Goal: Communication & Community: Connect with others

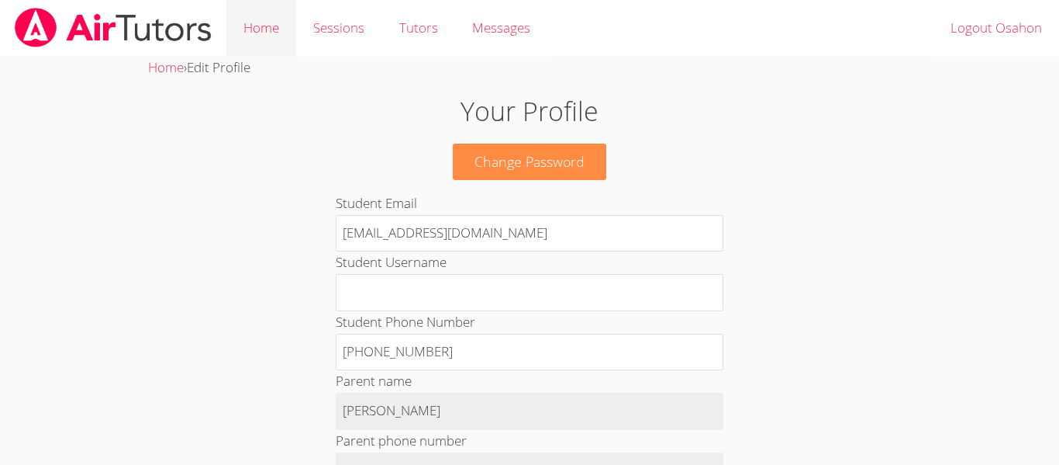
click at [272, 37] on link "Home" at bounding box center [261, 28] width 70 height 57
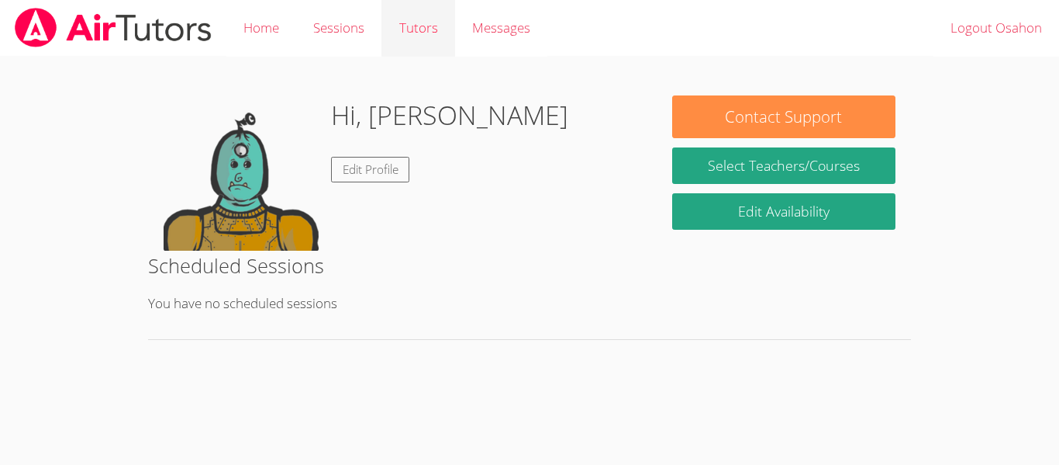
click at [385, 24] on link "Tutors" at bounding box center [418, 28] width 73 height 57
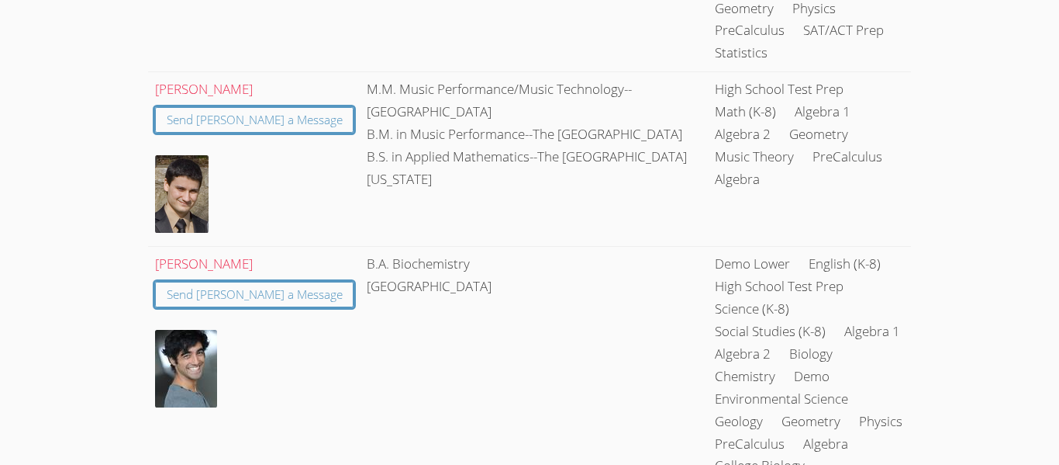
scroll to position [1589, 0]
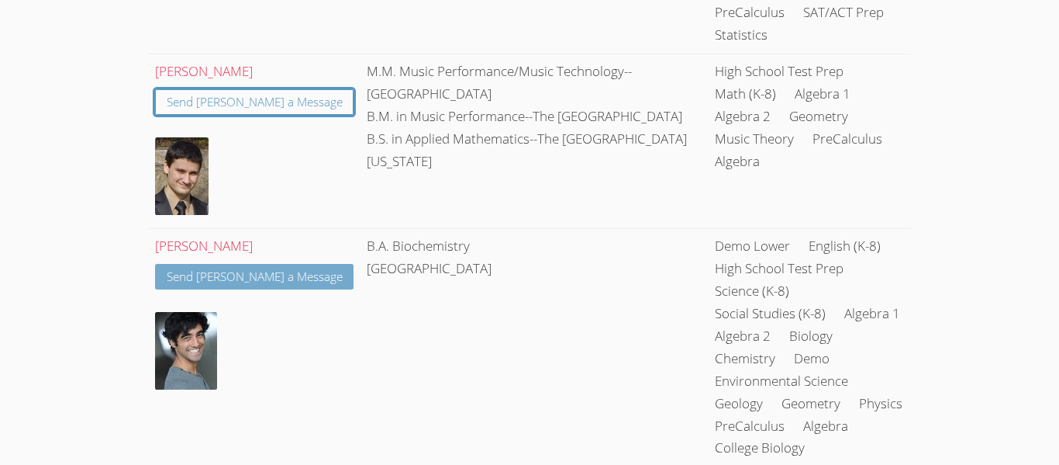
click at [258, 264] on link "Send Hasan a Message" at bounding box center [254, 277] width 199 height 26
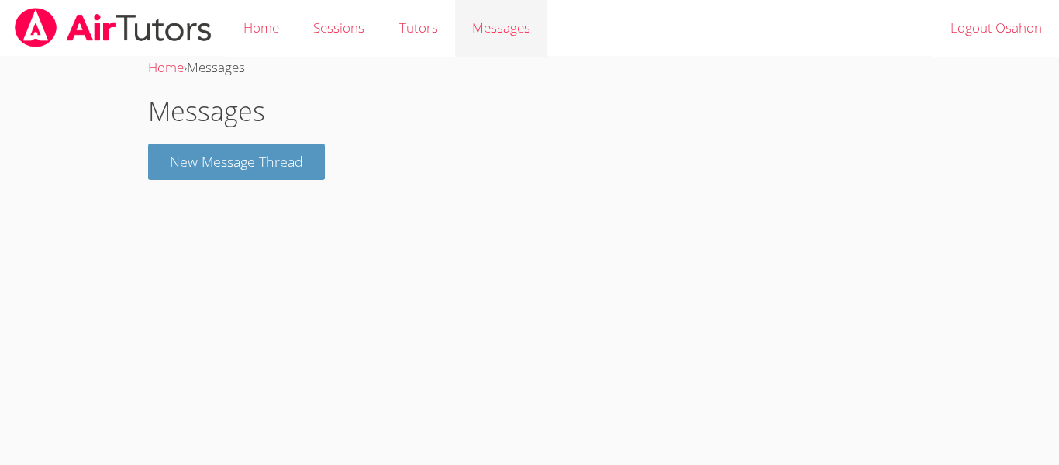
click at [482, 43] on link "Messages" at bounding box center [501, 28] width 92 height 57
click at [420, 27] on link "Tutors" at bounding box center [418, 28] width 73 height 57
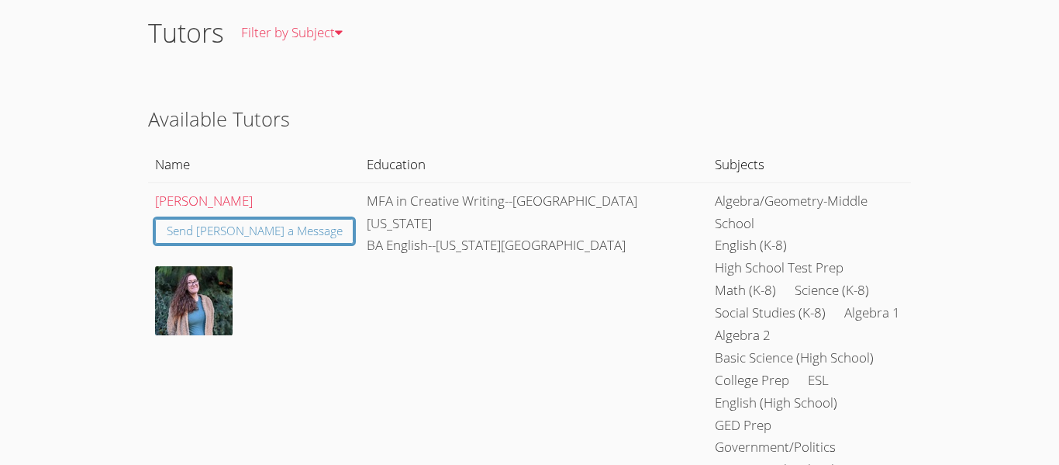
scroll to position [85, 0]
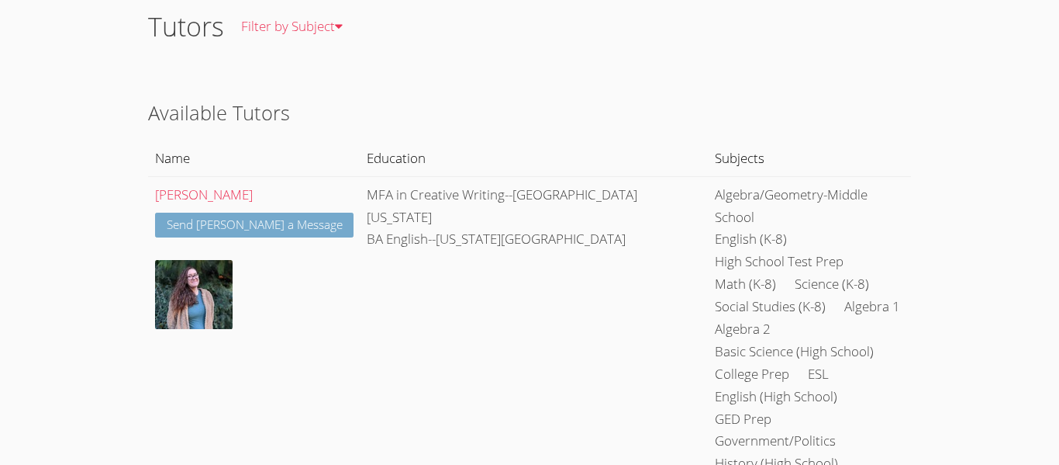
click at [300, 232] on link "Send Katherine a Message" at bounding box center [254, 226] width 199 height 26
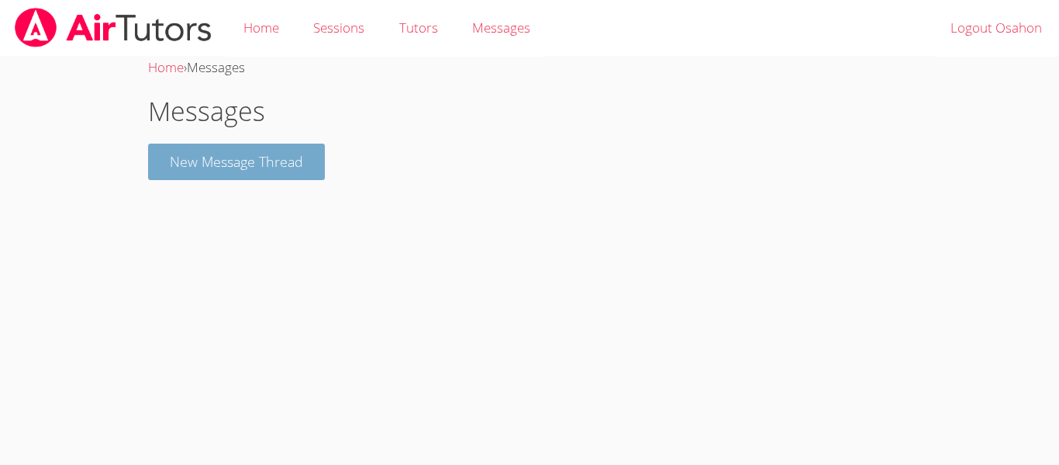
click at [298, 169] on button "New Message Thread" at bounding box center [236, 161] width 177 height 36
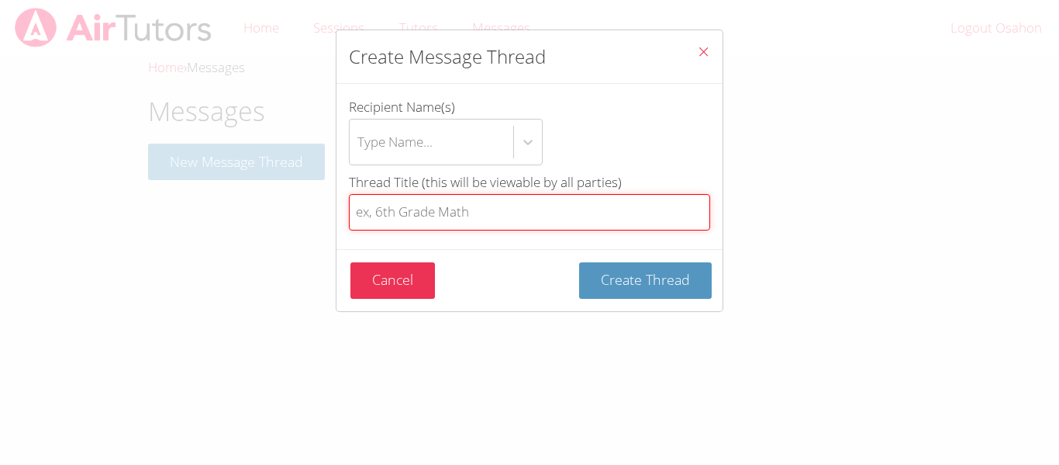
click at [443, 215] on input "Thread Title (this will be viewable by all parties)" at bounding box center [529, 212] width 361 height 36
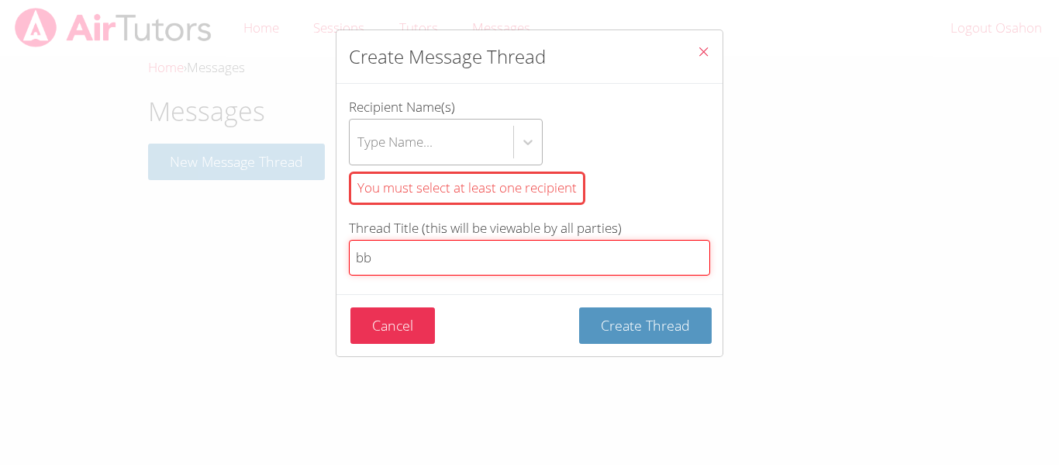
type input "bb"
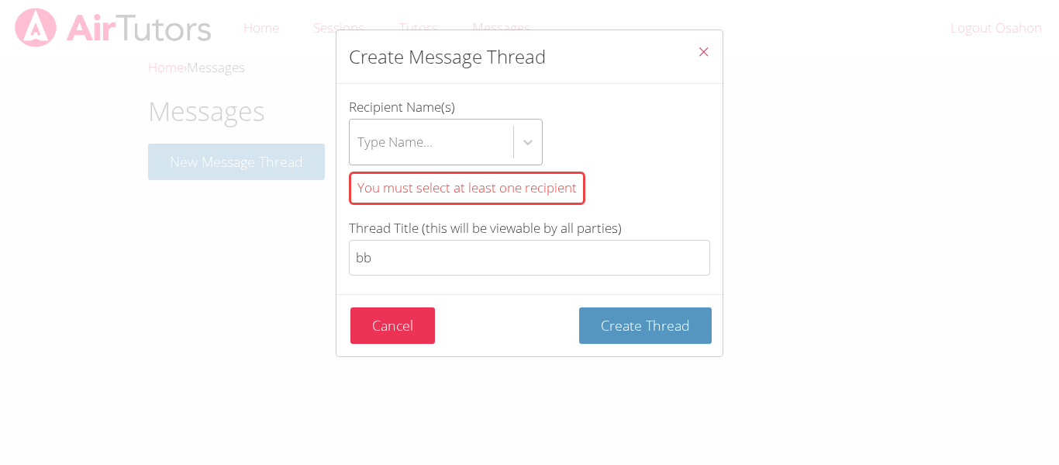
click at [465, 143] on div "Type Name..." at bounding box center [432, 141] width 164 height 45
click at [359, 143] on input "Recipient Name(s) Type Name... You must select at least one recipient" at bounding box center [359, 142] width 2 height 36
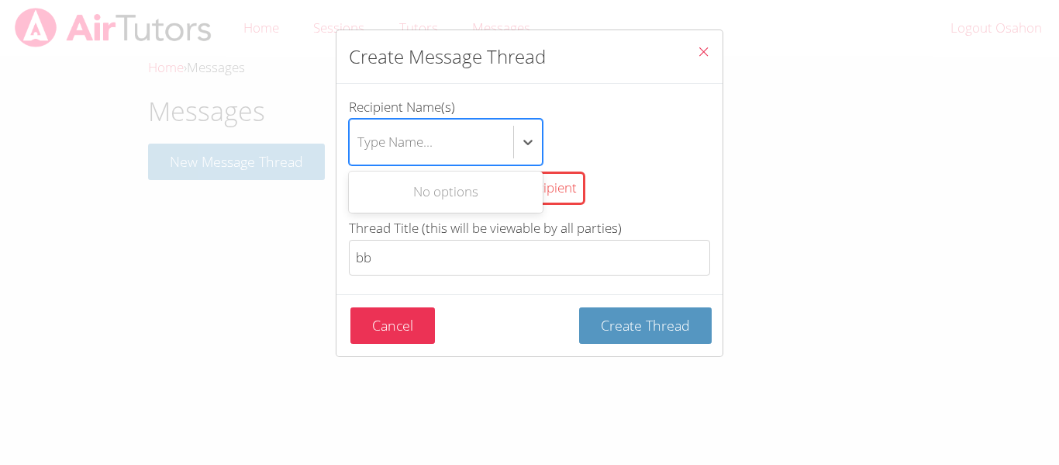
type input "b"
type input "katherine abdallah"
click at [579, 307] on button "Create Thread" at bounding box center [645, 325] width 133 height 36
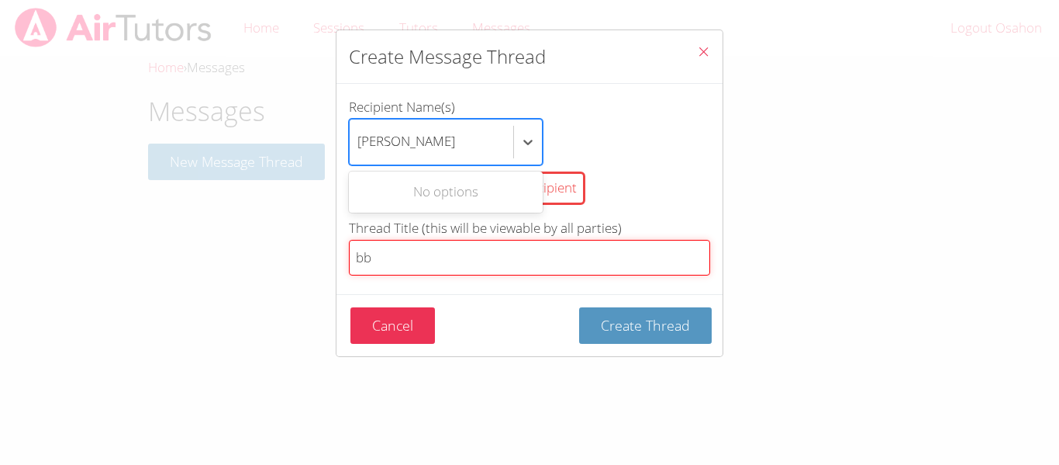
click at [492, 250] on input "bb" at bounding box center [529, 258] width 361 height 36
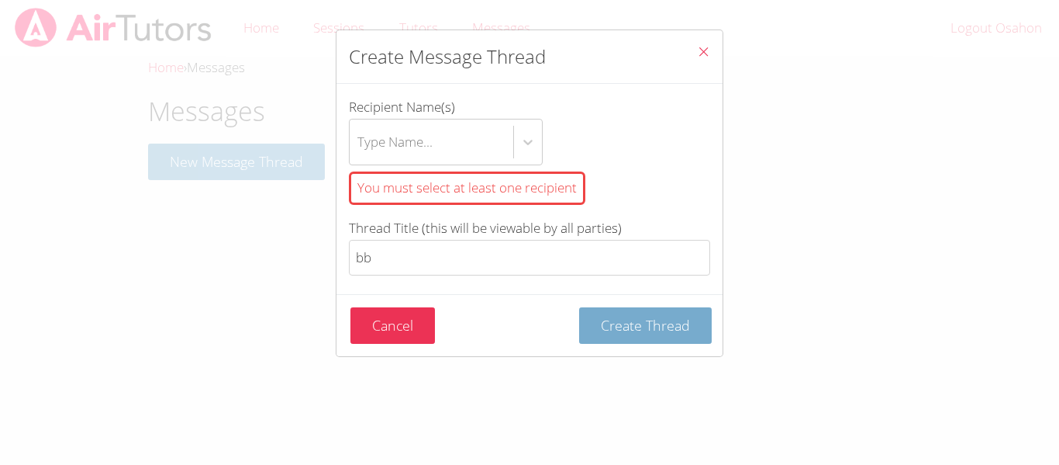
click at [656, 316] on span "Create Thread" at bounding box center [645, 325] width 89 height 19
click at [694, 47] on button "Close" at bounding box center [704, 53] width 38 height 47
